Goal: Use online tool/utility: Utilize a website feature to perform a specific function

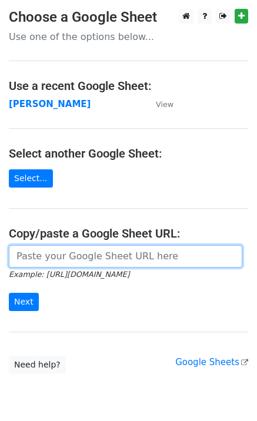
click at [92, 264] on input "url" at bounding box center [125, 256] width 233 height 22
paste input "[URL][DOMAIN_NAME]"
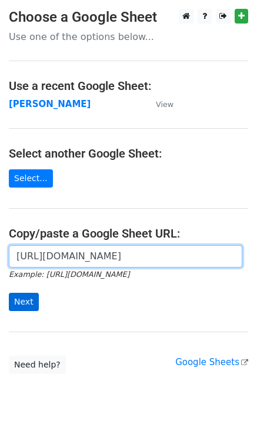
type input "[URL][DOMAIN_NAME]"
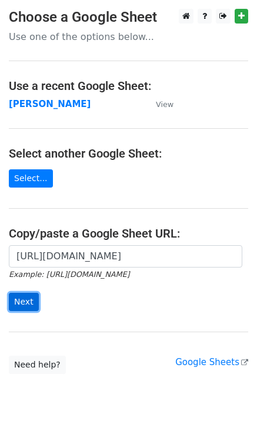
click at [33, 300] on input "Next" at bounding box center [24, 302] width 30 height 18
click at [27, 301] on input "Next" at bounding box center [24, 302] width 30 height 18
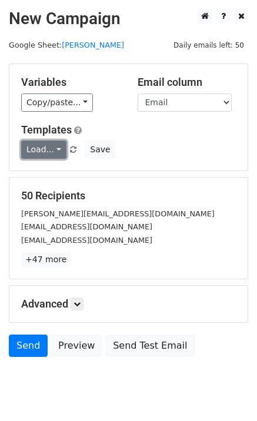
click at [35, 148] on link "Load..." at bounding box center [43, 149] width 45 height 18
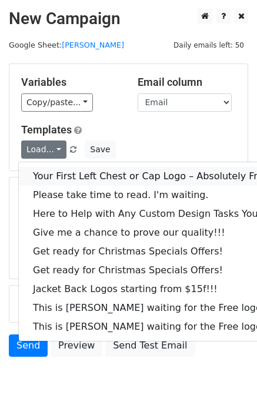
click at [49, 173] on link "Your First Left Chest or Cap Logo – Absolutely Free" at bounding box center [159, 176] width 280 height 19
